Goal: Information Seeking & Learning: Learn about a topic

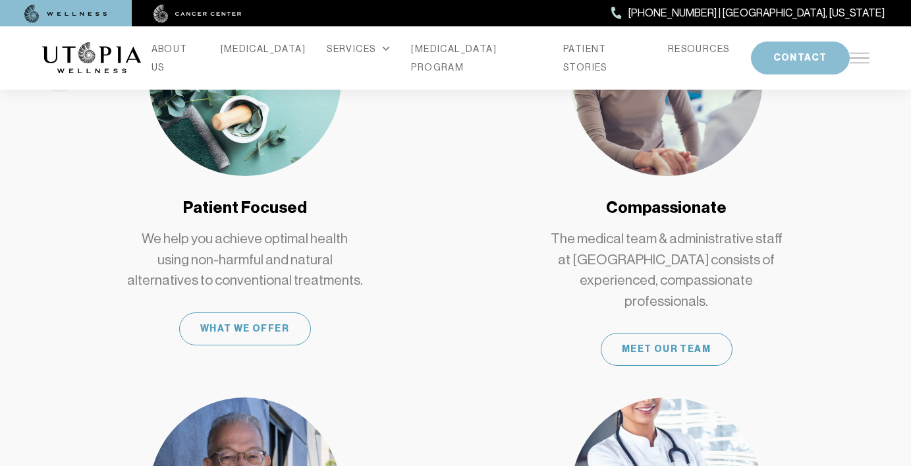
scroll to position [854, 0]
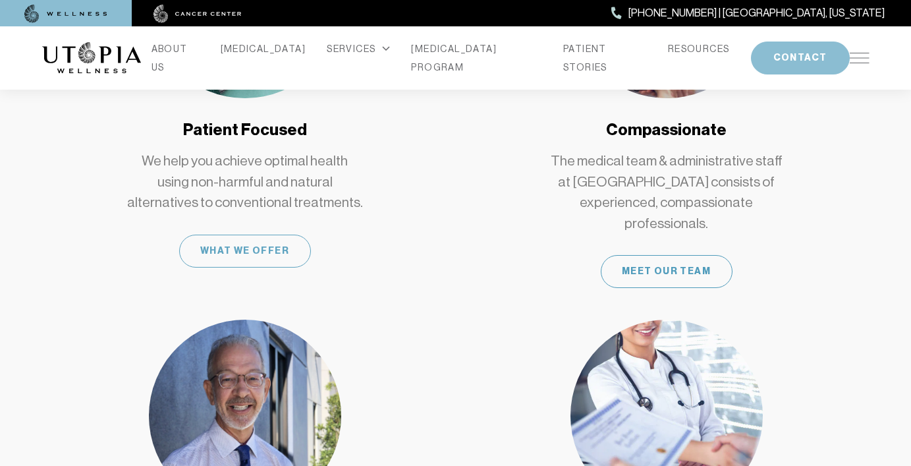
click at [250, 235] on div "What We Offer" at bounding box center [245, 251] width 132 height 33
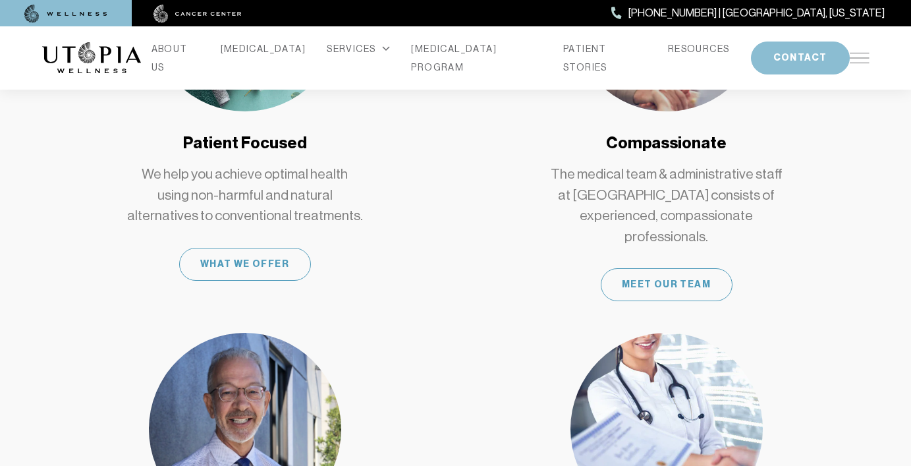
scroll to position [854, 0]
